Goal: Information Seeking & Learning: Learn about a topic

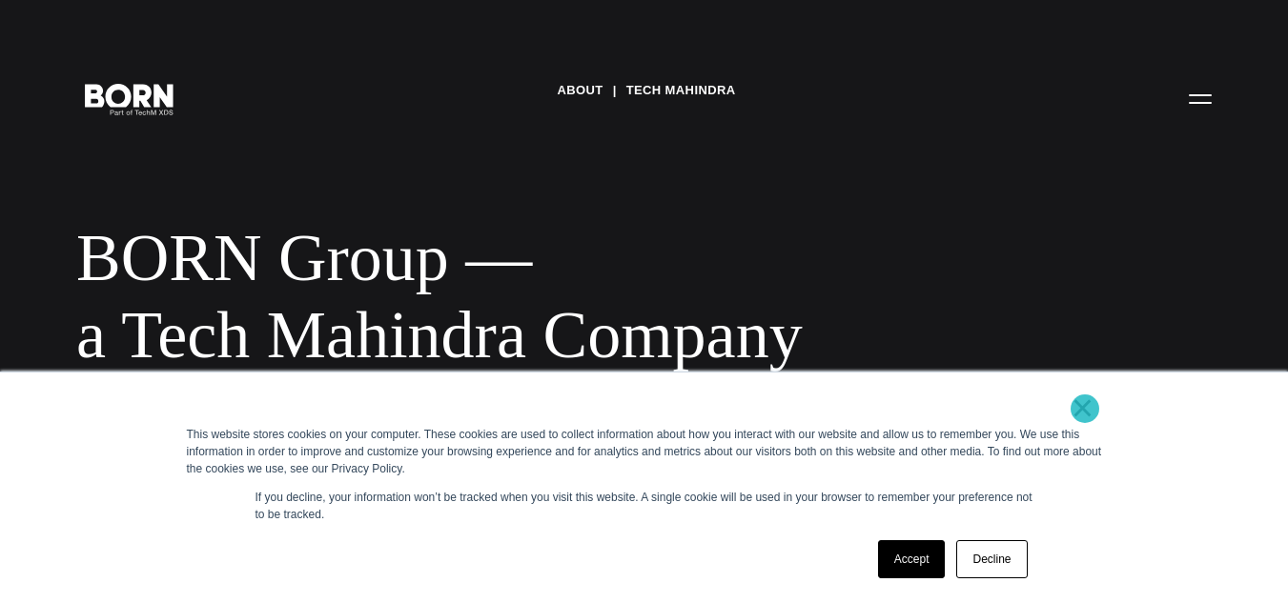
click at [1085, 409] on link "×" at bounding box center [1083, 407] width 23 height 17
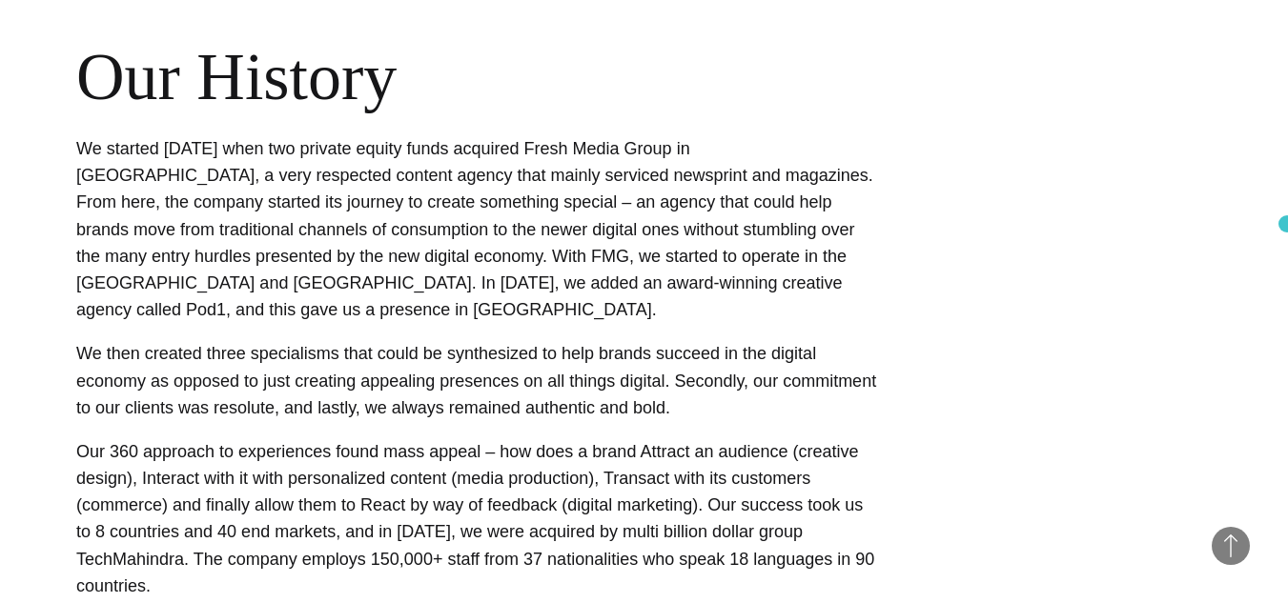
scroll to position [774, 0]
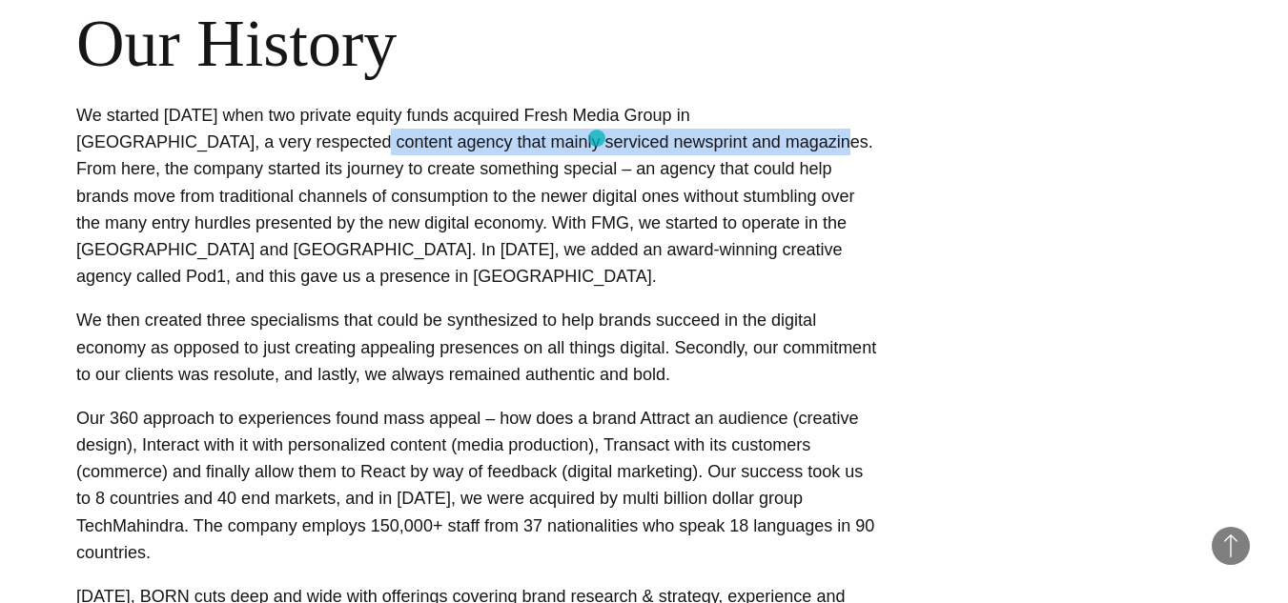
drag, startPoint x: 159, startPoint y: 146, endPoint x: 597, endPoint y: 138, distance: 437.6
click at [597, 138] on p "We started April 1st, 2011 when two private equity funds acquired Fresh Media G…" at bounding box center [476, 196] width 801 height 188
copy p "ontent agency that mainly serviced newsprint and magazines"
click at [1095, 323] on div "Our History We started April 1st, 2011 when two private equity funds acquired F…" at bounding box center [643, 410] width 1135 height 810
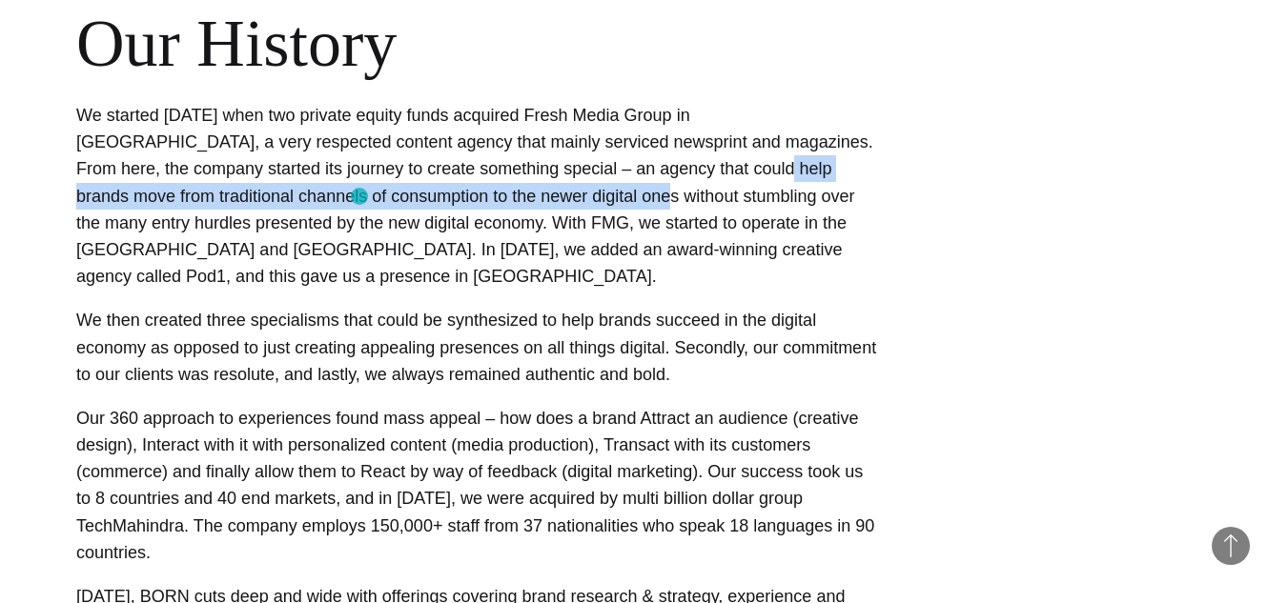
drag, startPoint x: 512, startPoint y: 168, endPoint x: 359, endPoint y: 196, distance: 155.2
click at [359, 196] on p "We started April 1st, 2011 when two private equity funds acquired Fresh Media G…" at bounding box center [476, 196] width 801 height 188
copy p "elp brands move from traditional channels of consumption to the newer digital o…"
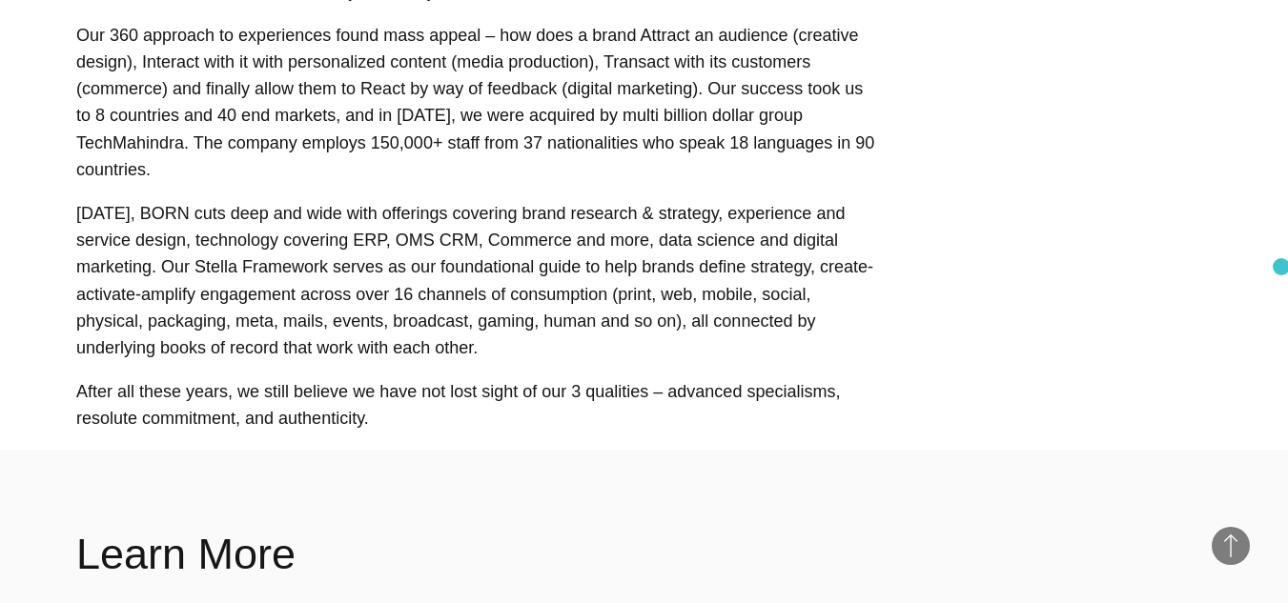
scroll to position [1171, 0]
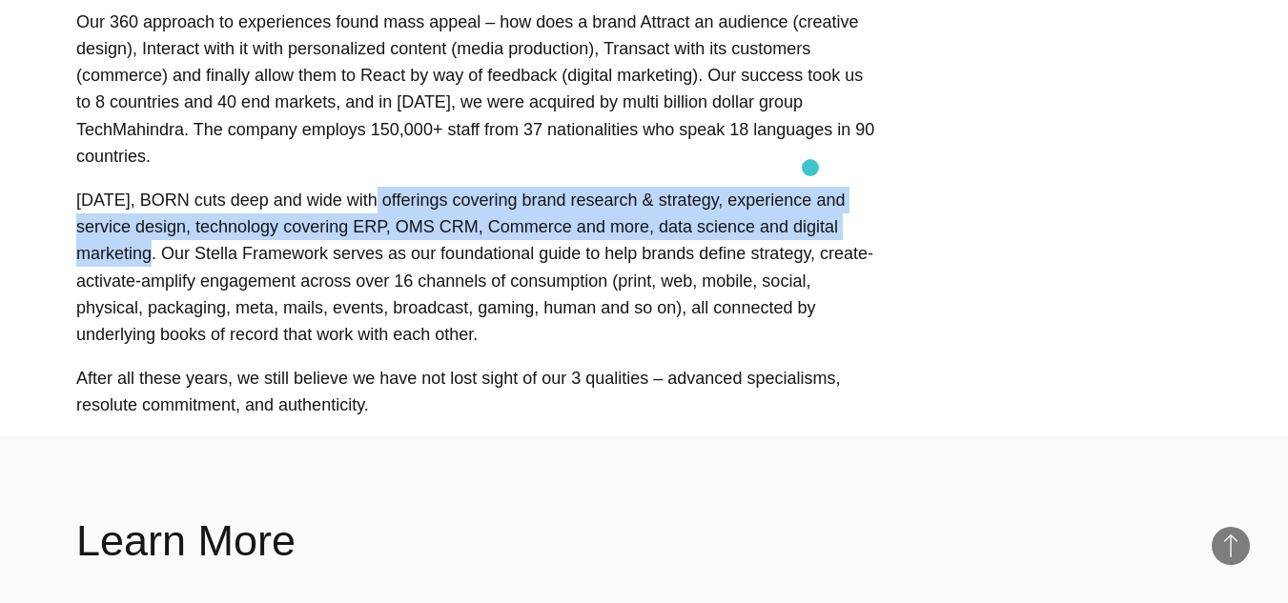
drag, startPoint x: 352, startPoint y: 150, endPoint x: 810, endPoint y: 168, distance: 458.9
click at [810, 187] on p "Today, BORN cuts deep and wide with offerings covering brand research & strateg…" at bounding box center [476, 267] width 801 height 161
copy p "offerings covering brand research & strategy, experience and service design, te…"
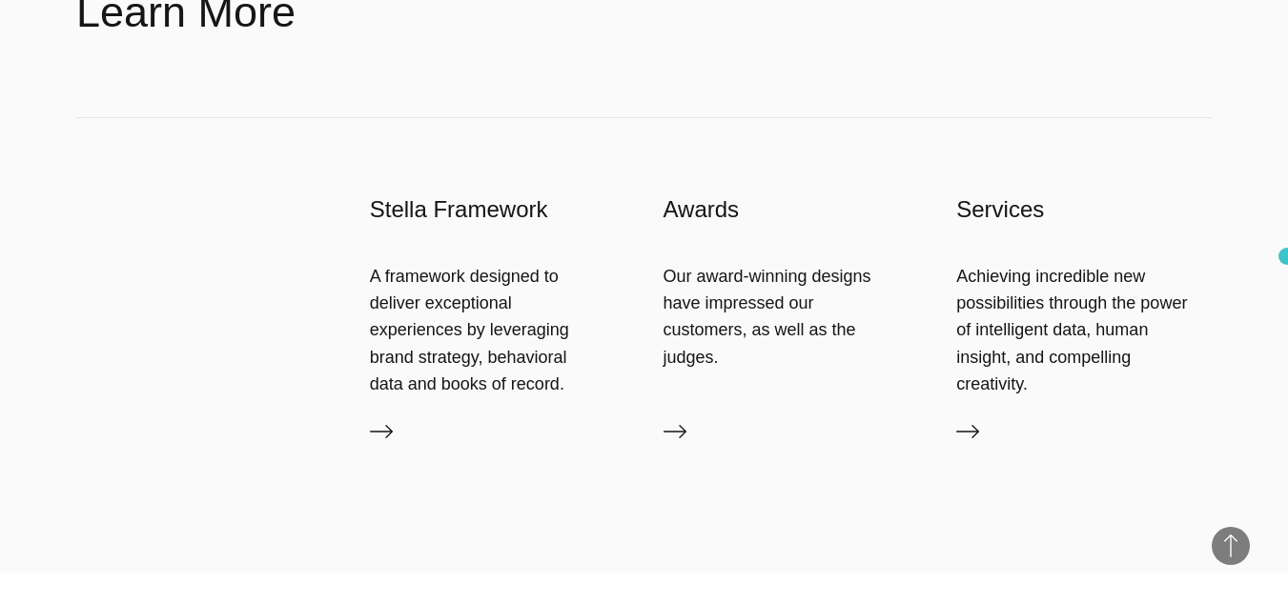
scroll to position [1720, 0]
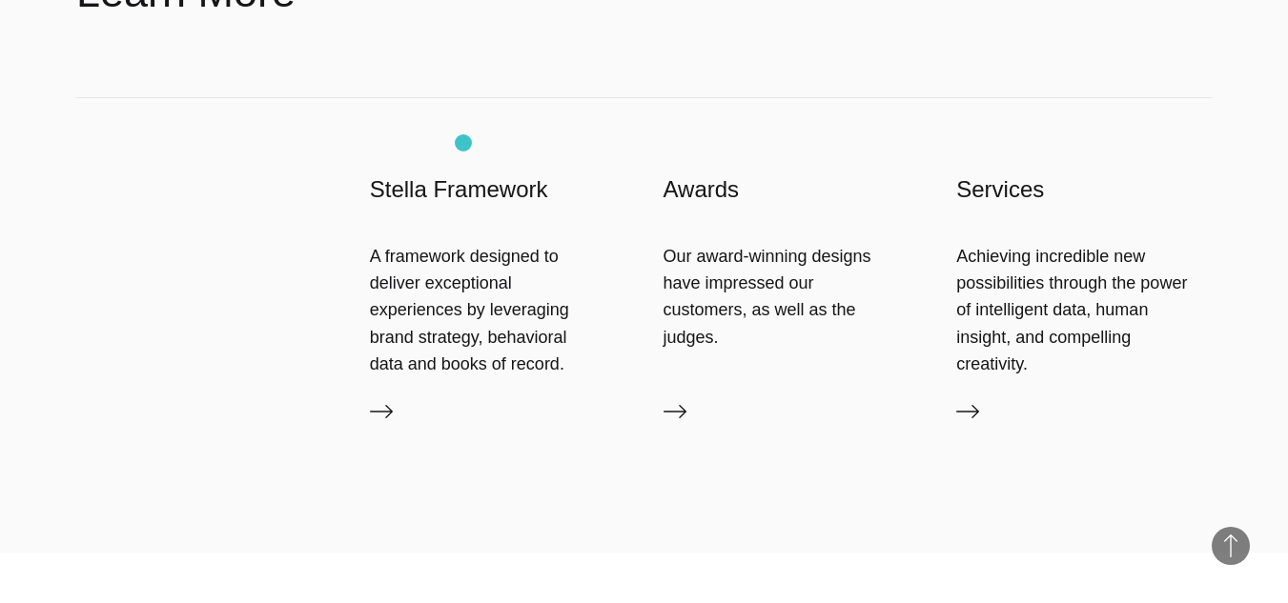
click at [463, 174] on h3 "Stella Framework" at bounding box center [497, 189] width 255 height 31
click at [384, 400] on icon at bounding box center [381, 411] width 23 height 23
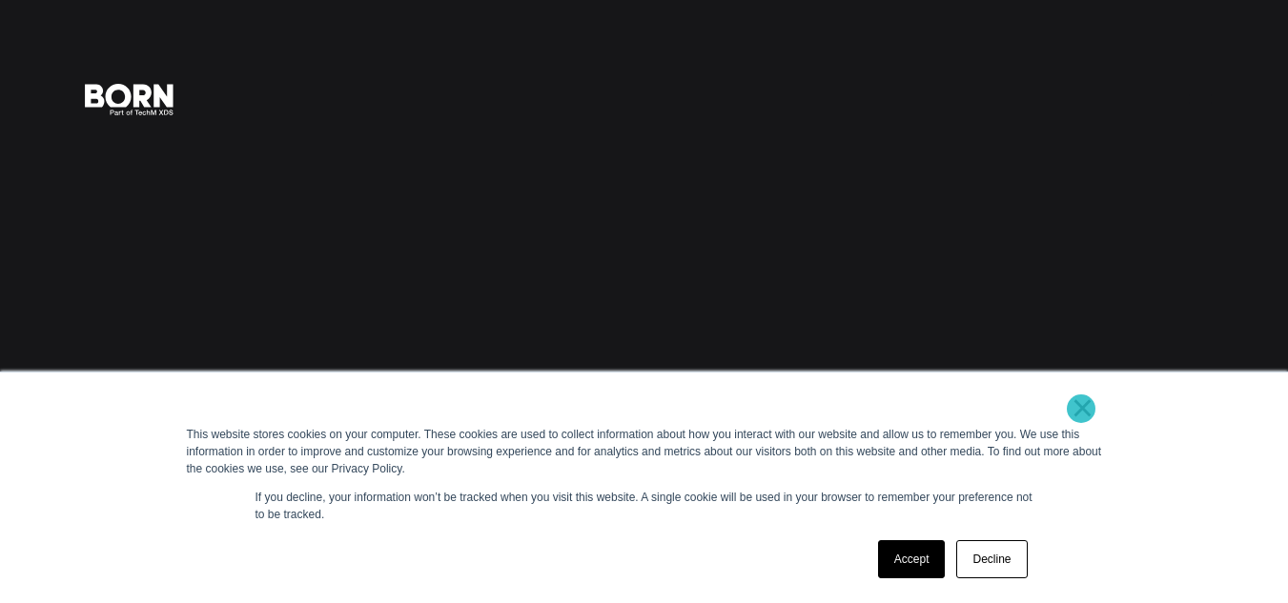
click at [1081, 409] on link "×" at bounding box center [1083, 407] width 23 height 17
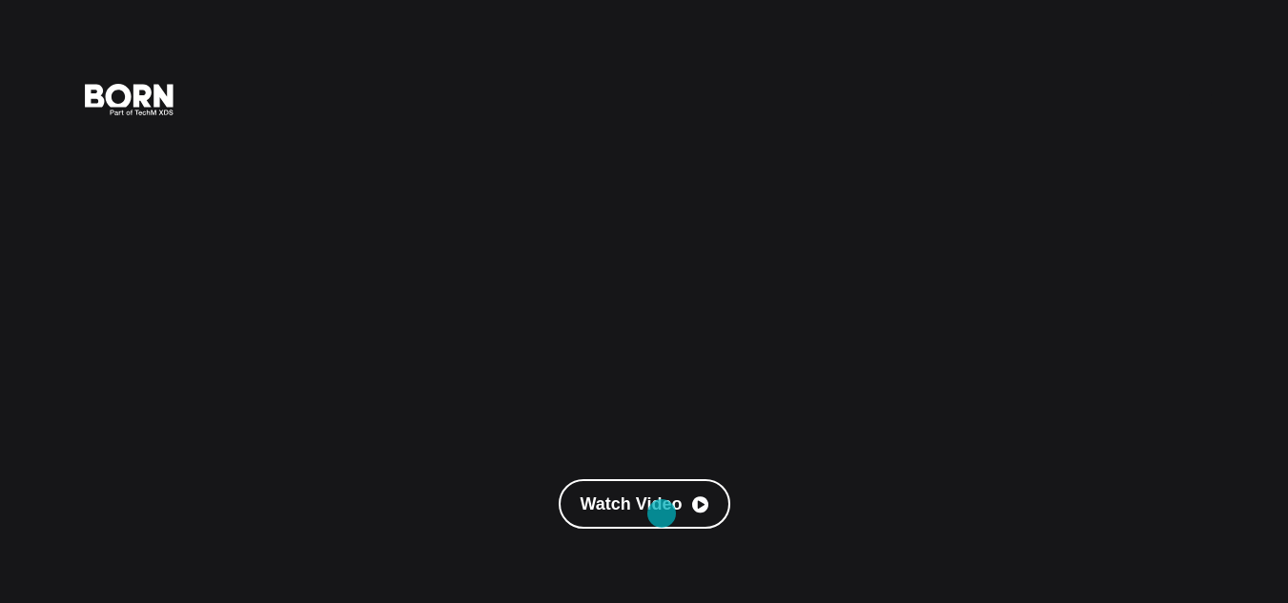
click at [662, 514] on link "Watch Video" at bounding box center [645, 505] width 172 height 50
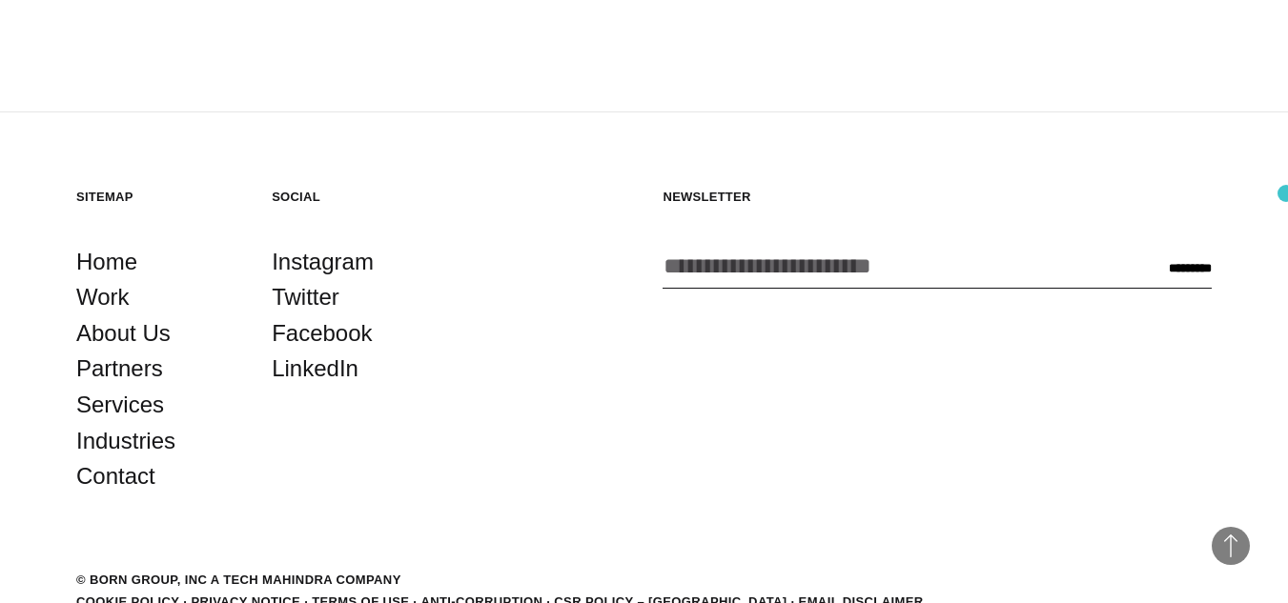
scroll to position [3322, 0]
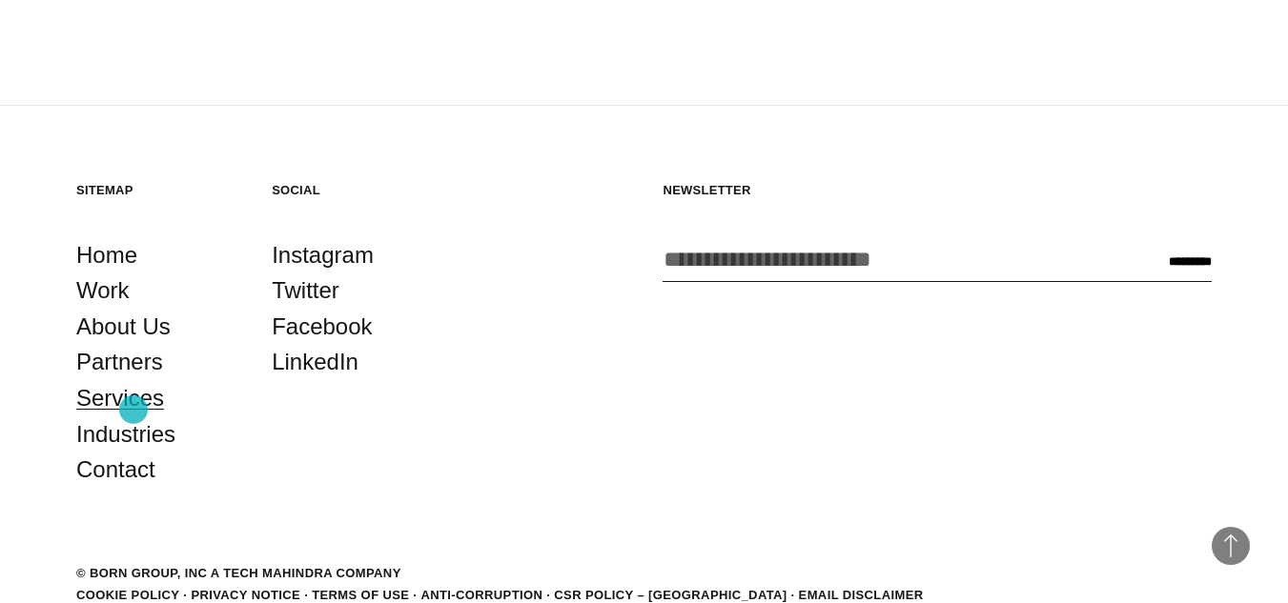
click at [133, 410] on link "Services" at bounding box center [120, 398] width 88 height 36
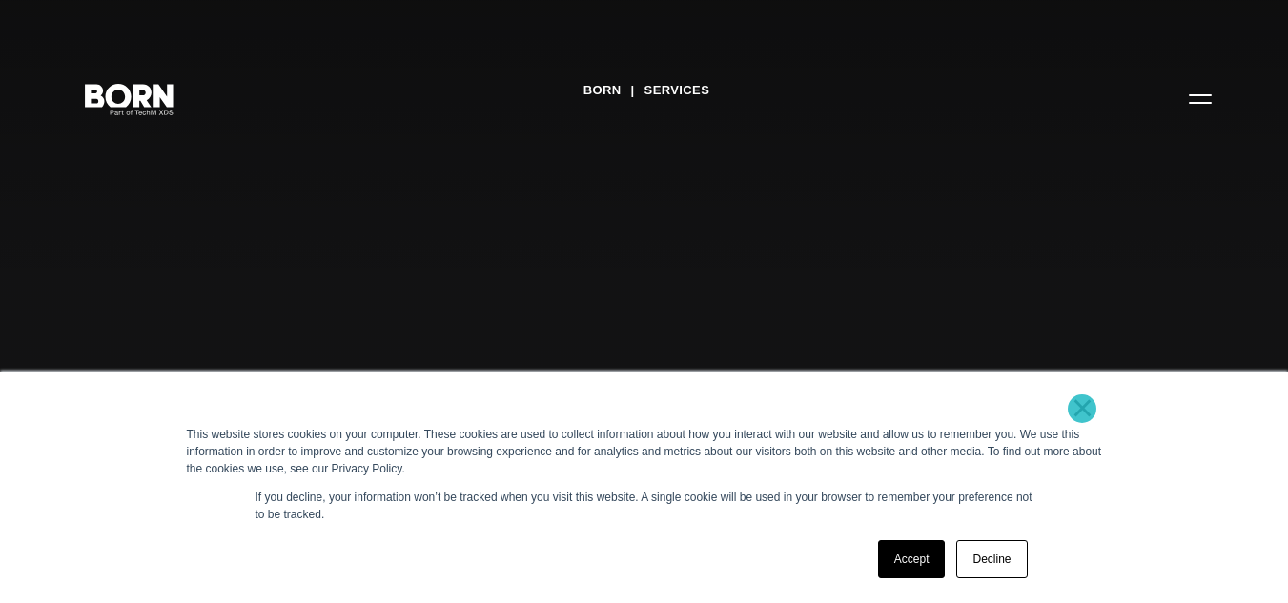
click at [1082, 409] on link "×" at bounding box center [1083, 407] width 23 height 17
